Goal: Task Accomplishment & Management: Manage account settings

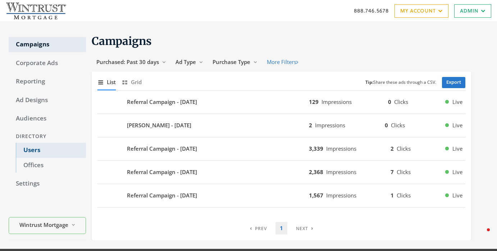
click at [61, 153] on link "Users" at bounding box center [51, 150] width 70 height 15
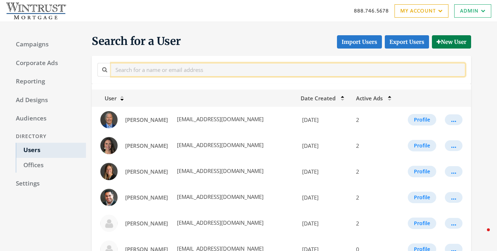
click at [150, 71] on input "text" at bounding box center [288, 69] width 354 height 13
paste input "[EMAIL_ADDRESS][DOMAIN_NAME])"
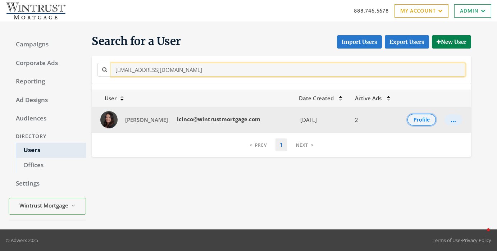
type input "[EMAIL_ADDRESS][DOMAIN_NAME]"
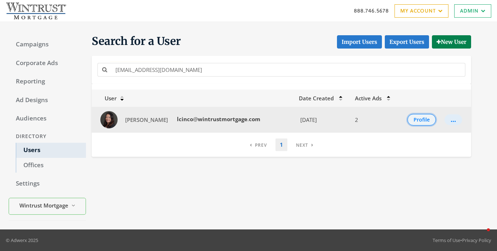
click at [419, 118] on button "Profile" at bounding box center [422, 120] width 28 height 12
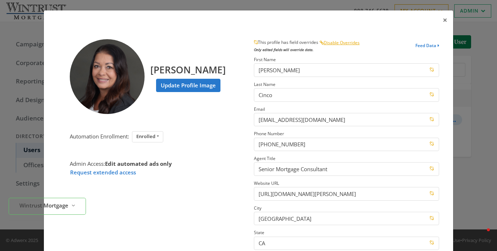
scroll to position [114, 0]
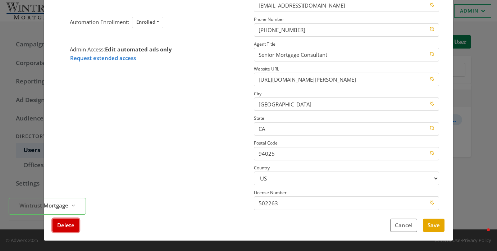
click at [64, 231] on button "Delete" at bounding box center [66, 225] width 27 height 13
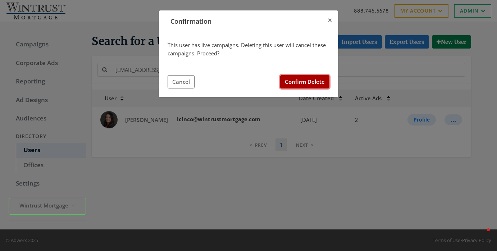
click at [308, 83] on button "Confirm Delete" at bounding box center [304, 81] width 49 height 13
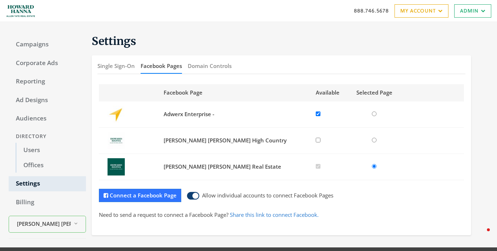
scroll to position [18, 0]
